Goal: Contribute content: Add original content to the website for others to see

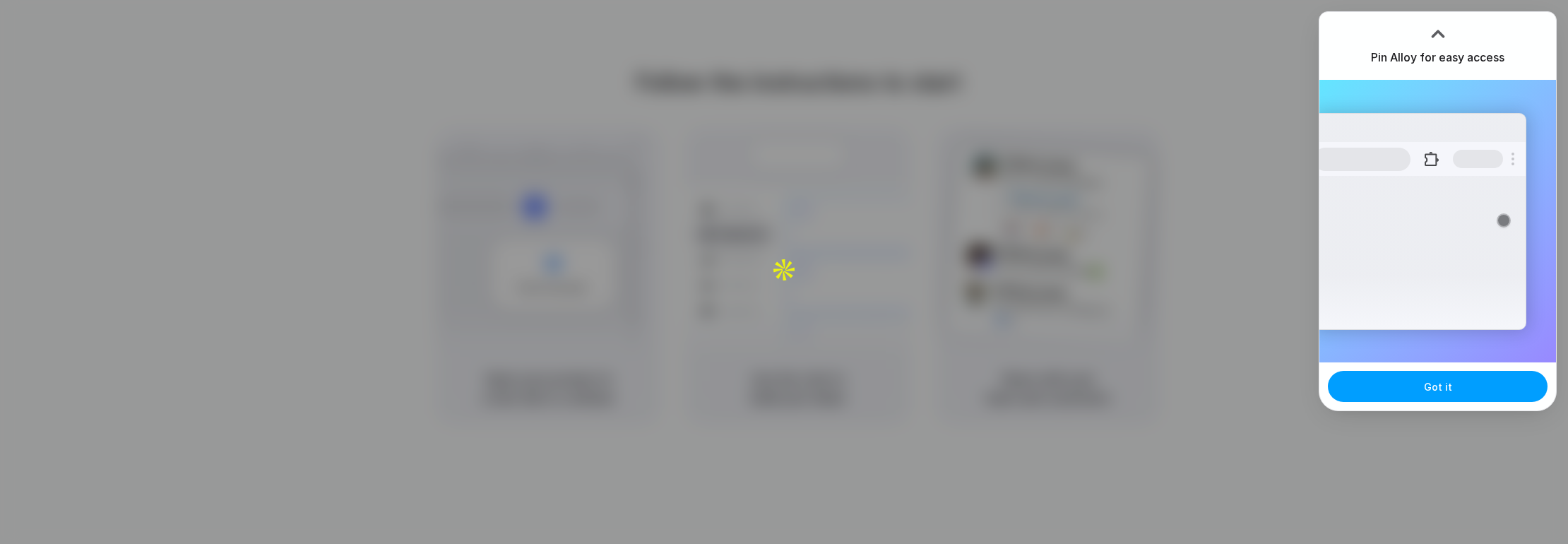
click at [996, 332] on button "Got it" at bounding box center [1437, 386] width 220 height 31
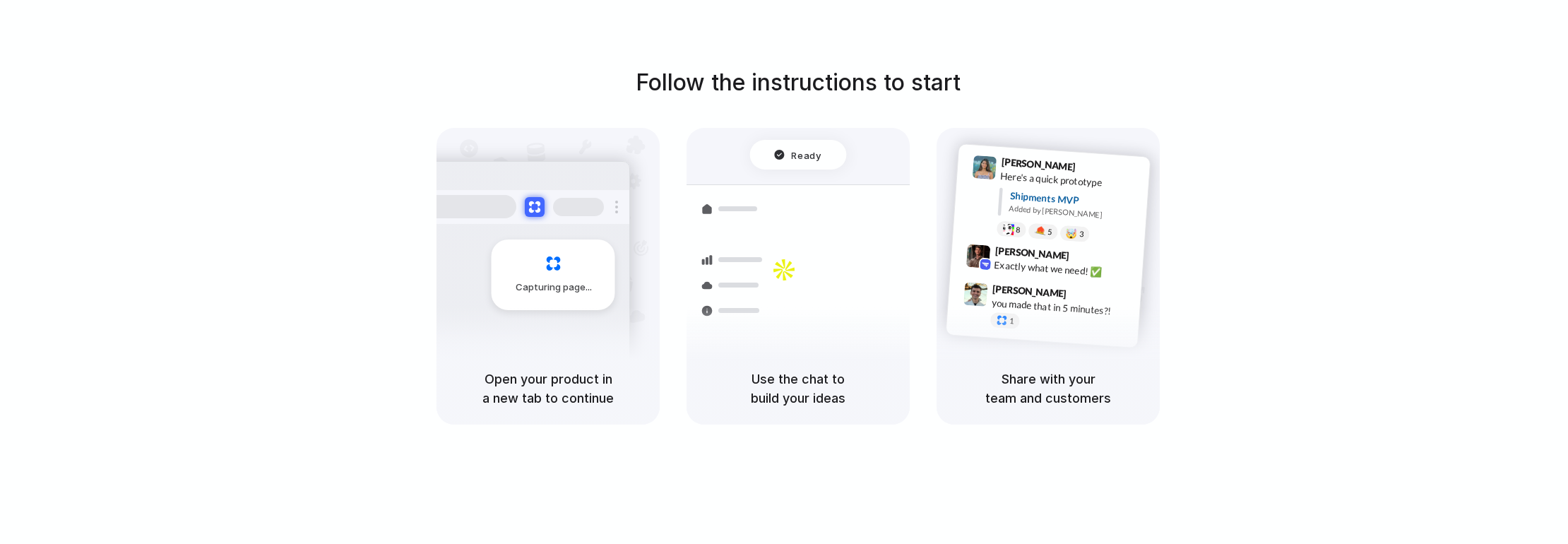
click at [798, 272] on div at bounding box center [798, 272] width 0 height 0
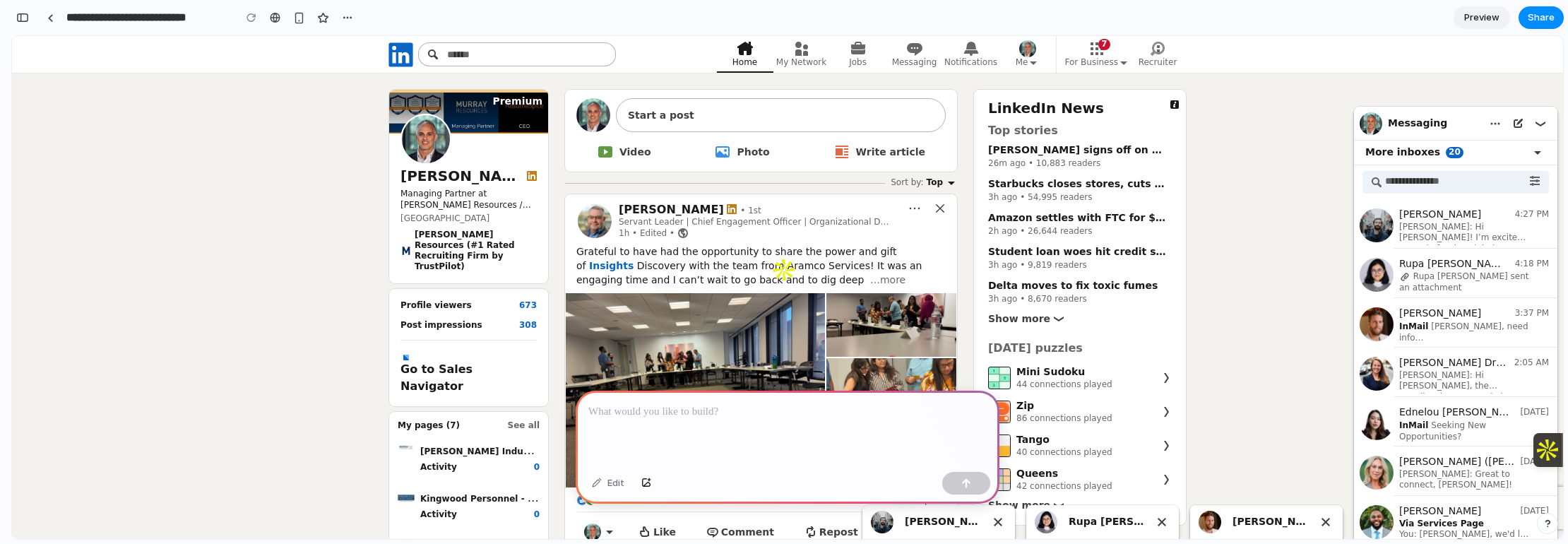
click at [765, 407] on p at bounding box center [788, 412] width 399 height 17
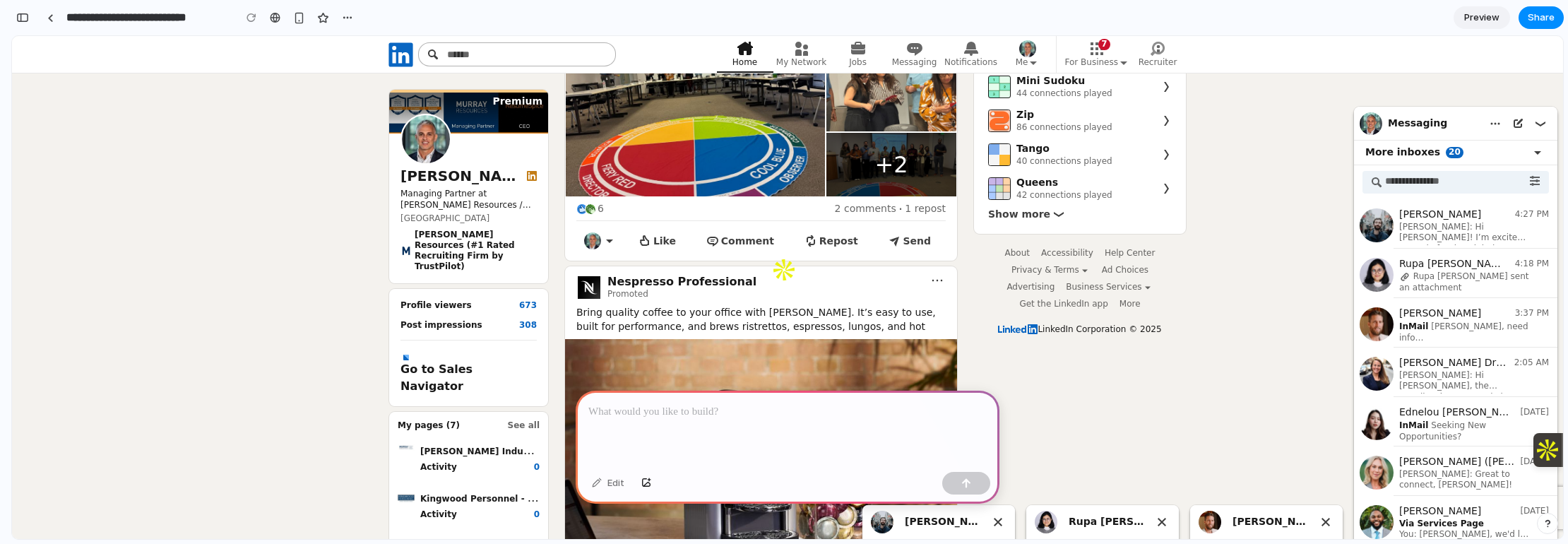
scroll to position [353, 0]
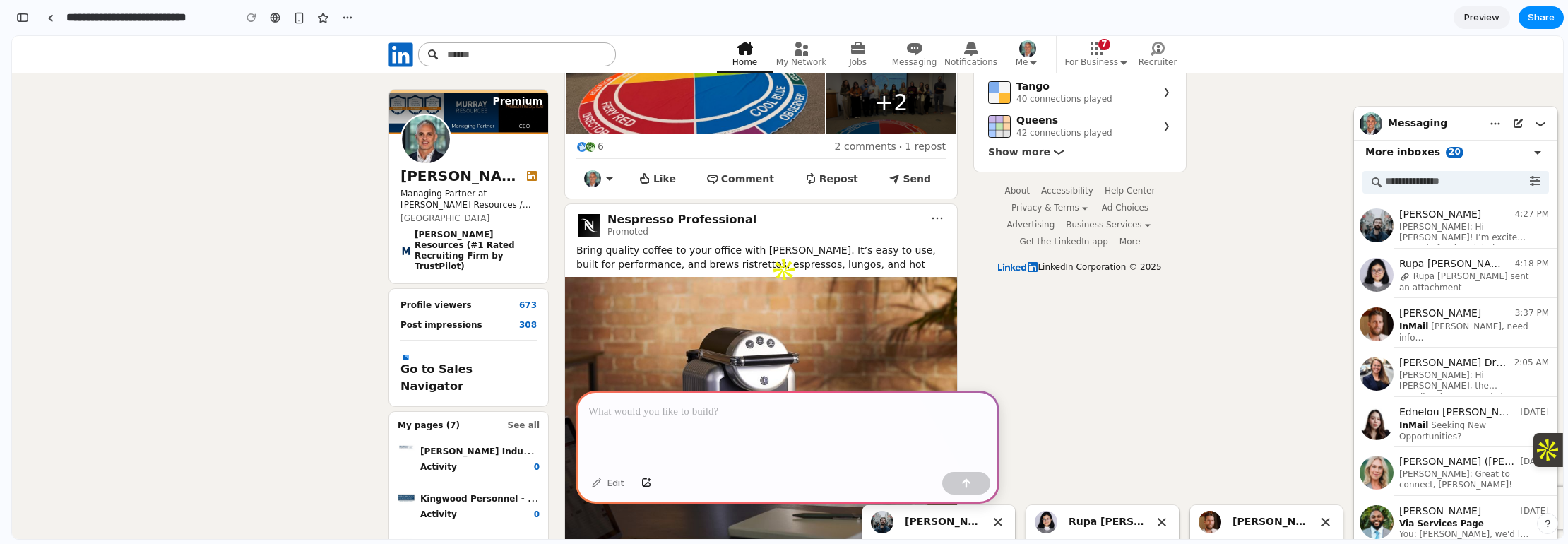
click at [763, 416] on div at bounding box center [787, 428] width 423 height 76
click at [900, 423] on div at bounding box center [787, 428] width 423 height 76
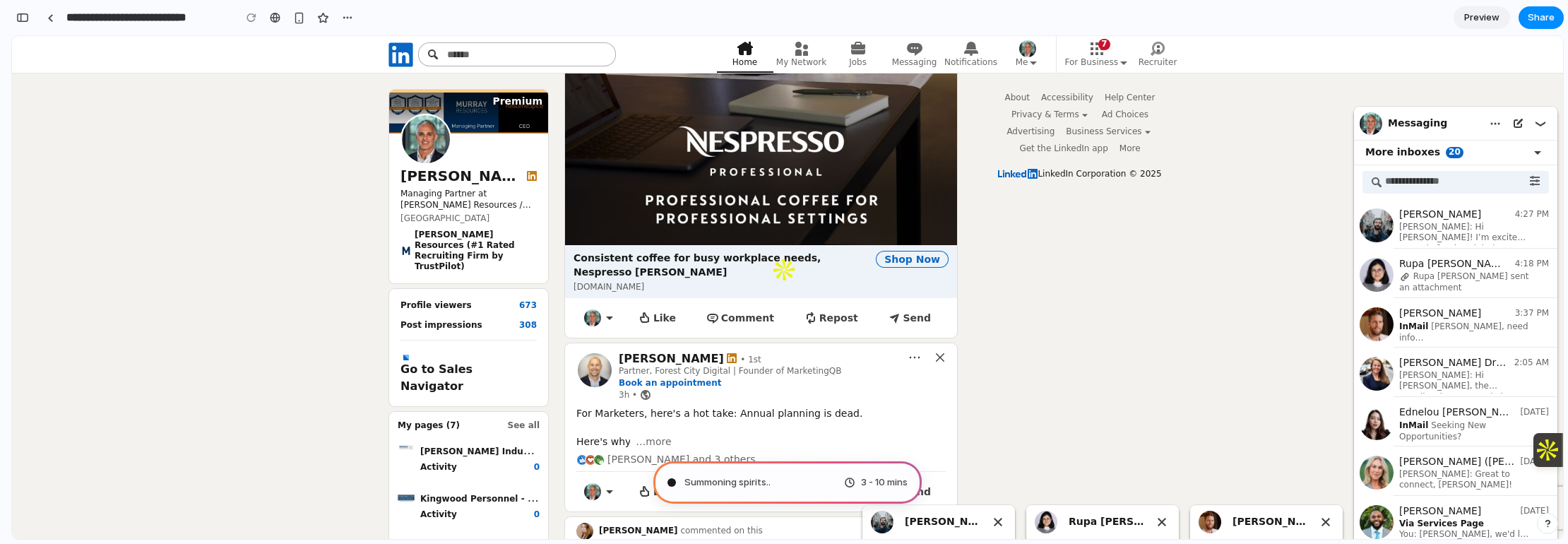
scroll to position [847, 0]
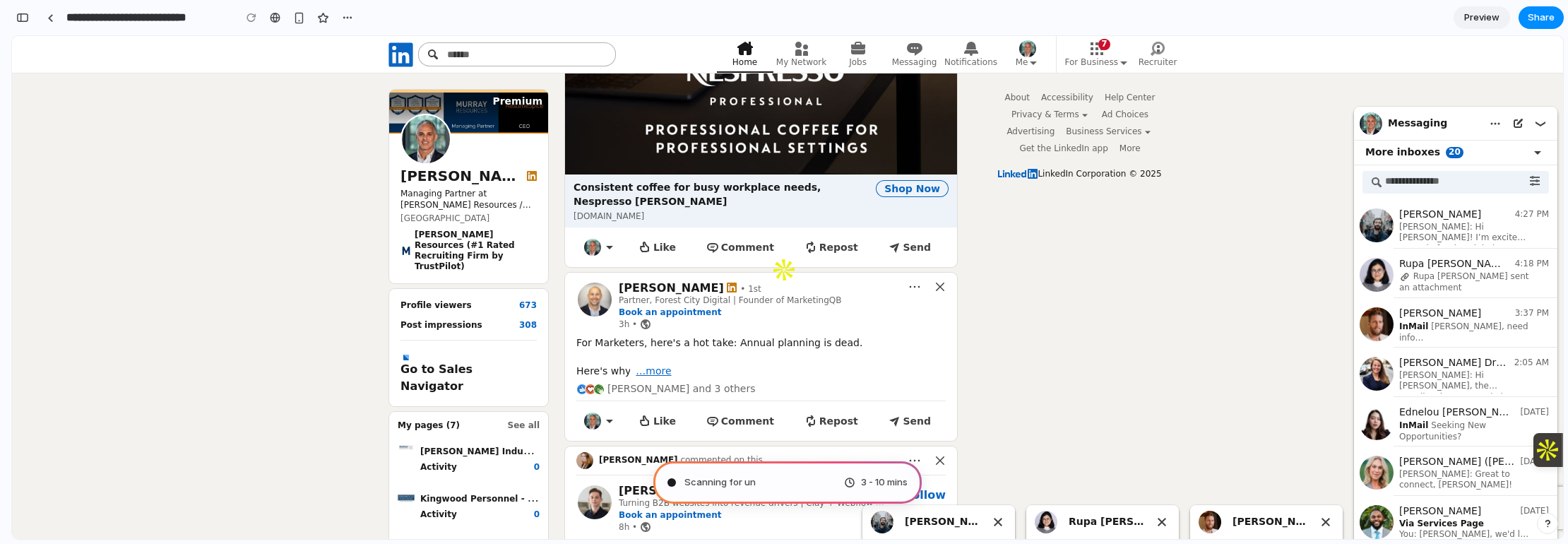
click at [654, 363] on span "…more" at bounding box center [653, 370] width 35 height 14
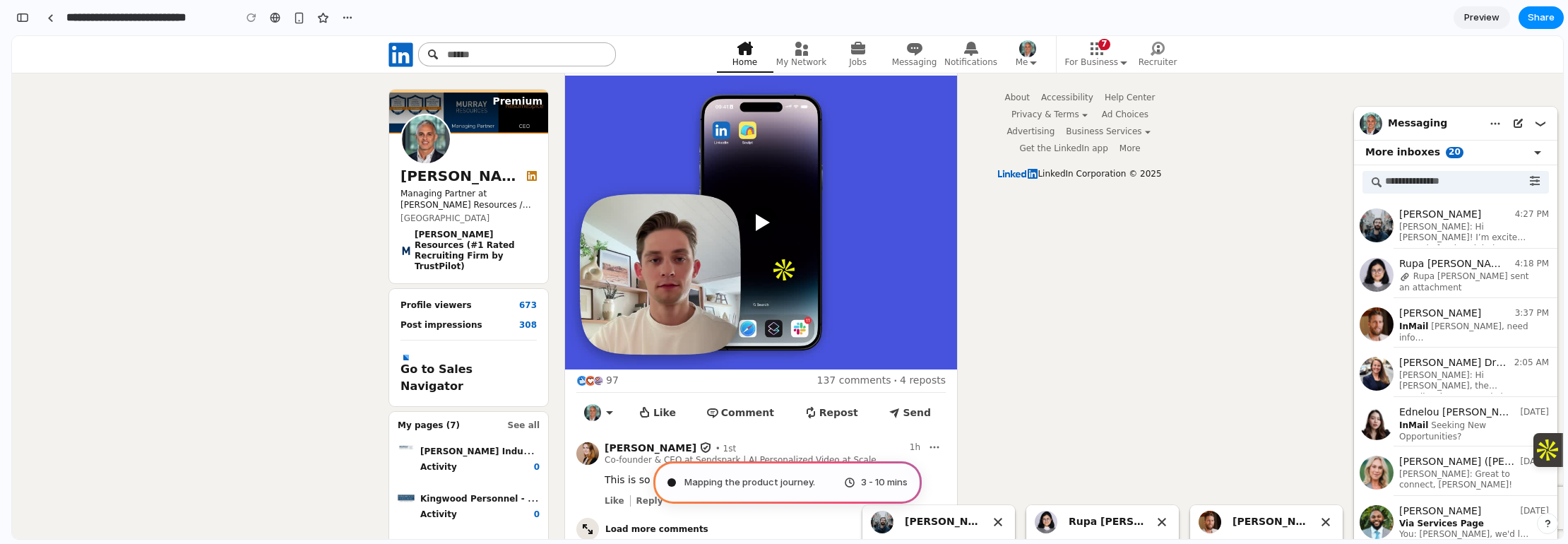
scroll to position [1201, 0]
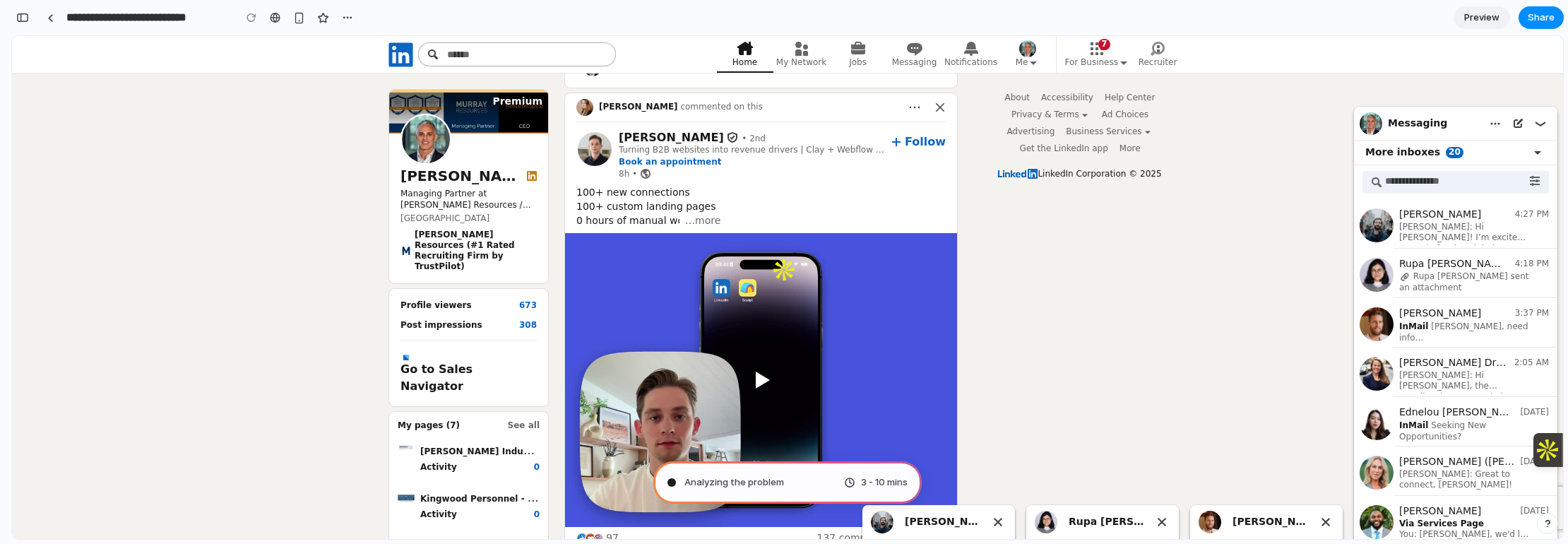
click at [1481, 17] on span "Preview" at bounding box center [1482, 17] width 35 height 14
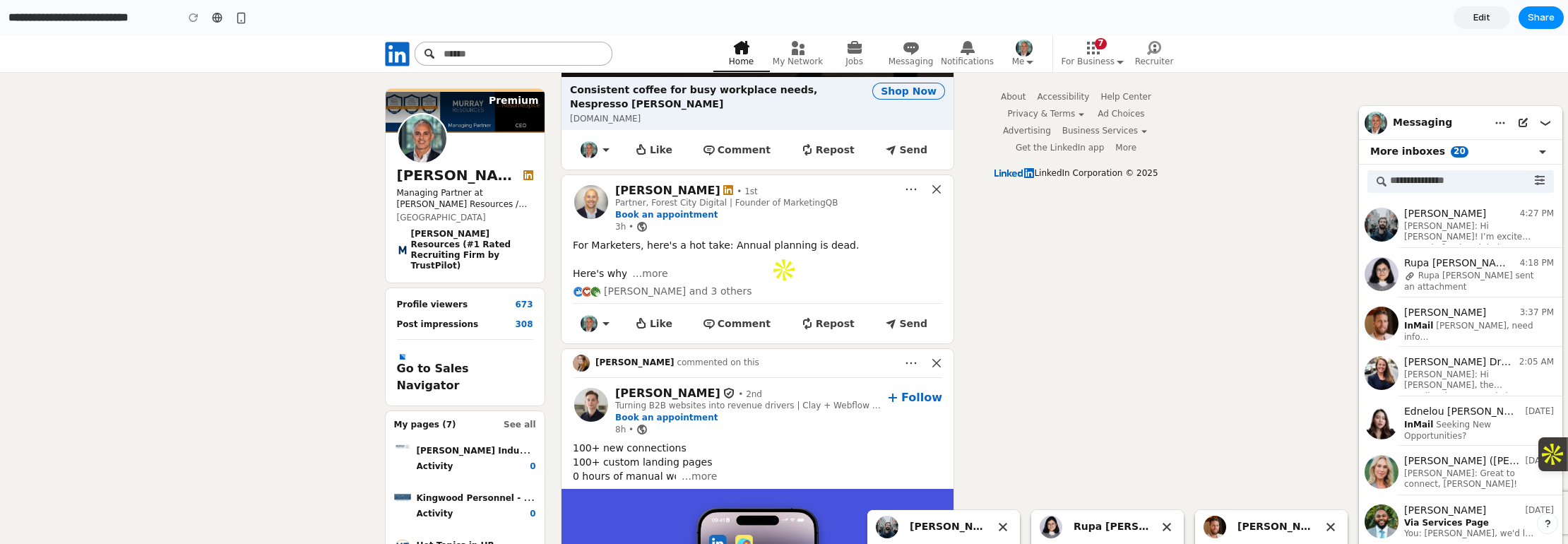
scroll to position [635, 0]
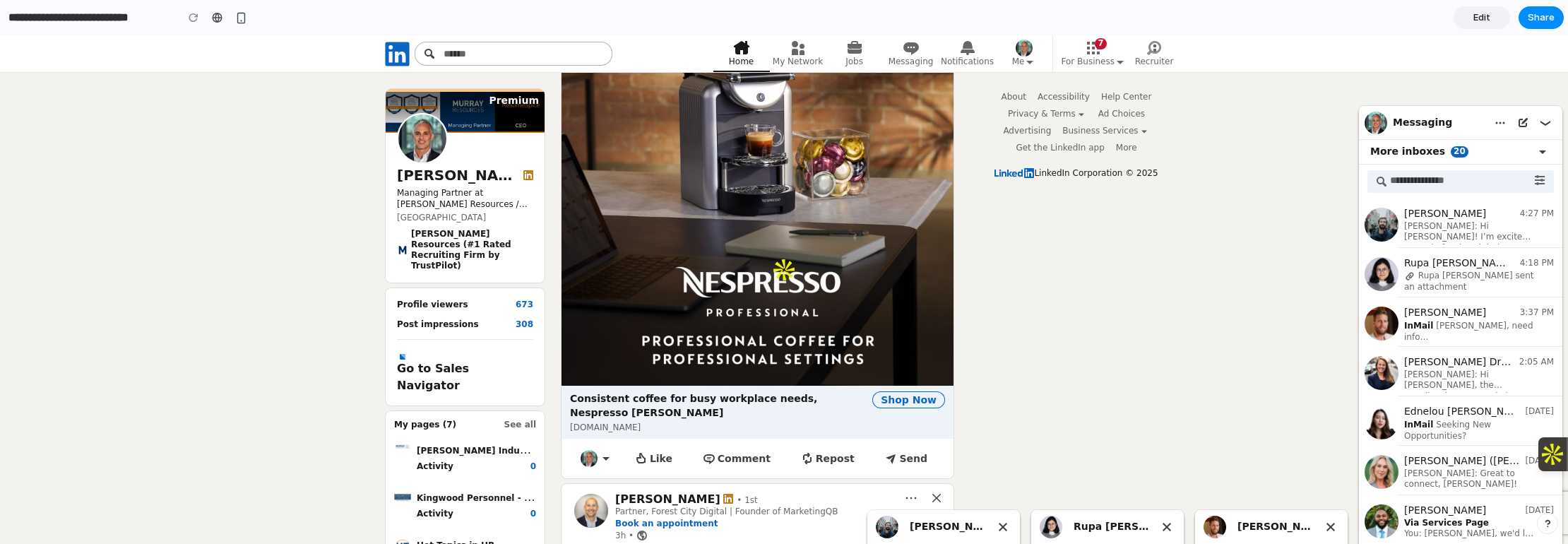
click at [1481, 17] on span "Edit" at bounding box center [1482, 17] width 17 height 14
